Goal: Navigation & Orientation: Understand site structure

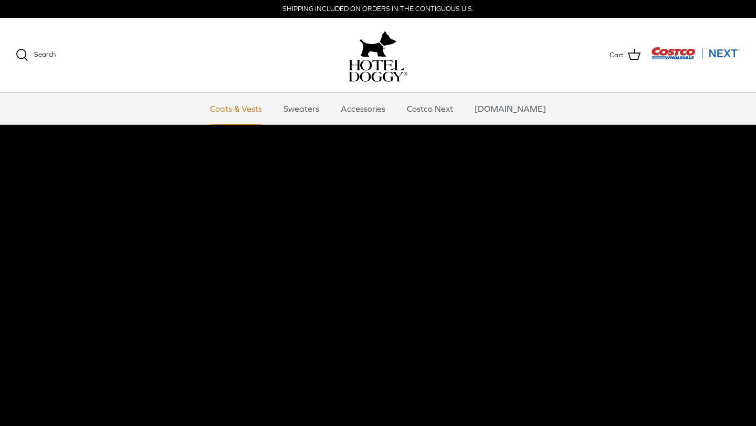
click at [256, 112] on link "Coats & Vests" at bounding box center [235, 108] width 71 height 31
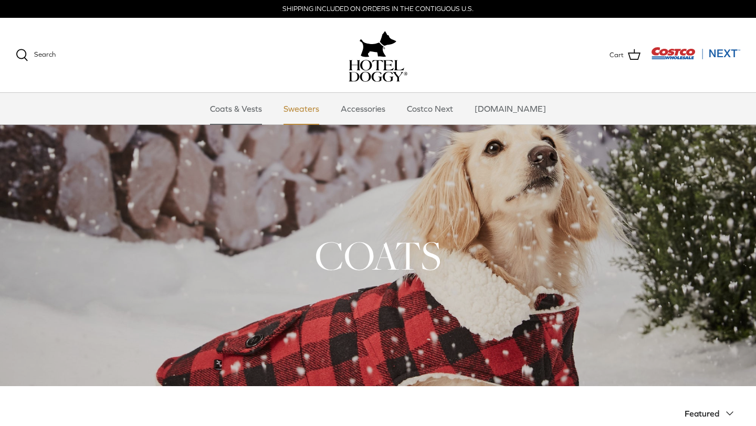
click at [316, 106] on link "Sweaters" at bounding box center [301, 108] width 55 height 31
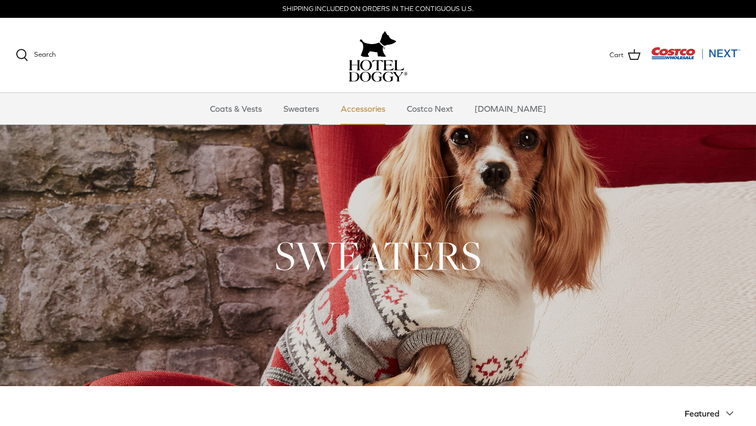
click at [394, 116] on link "Accessories" at bounding box center [363, 108] width 64 height 31
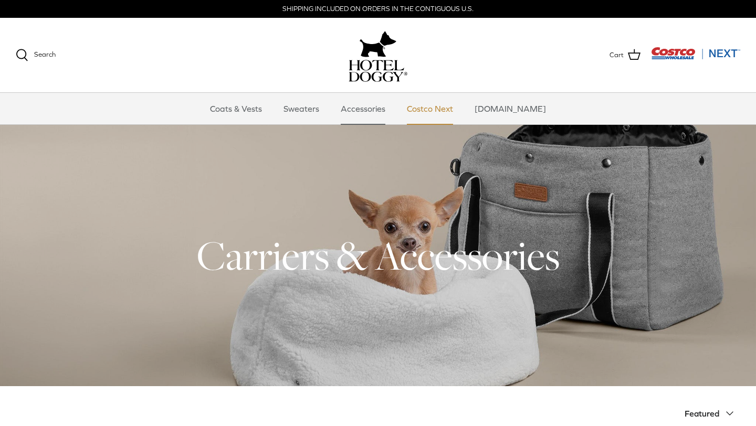
click at [433, 103] on link "Costco Next" at bounding box center [429, 108] width 65 height 31
